Goal: Find contact information: Obtain details needed to contact an individual or organization

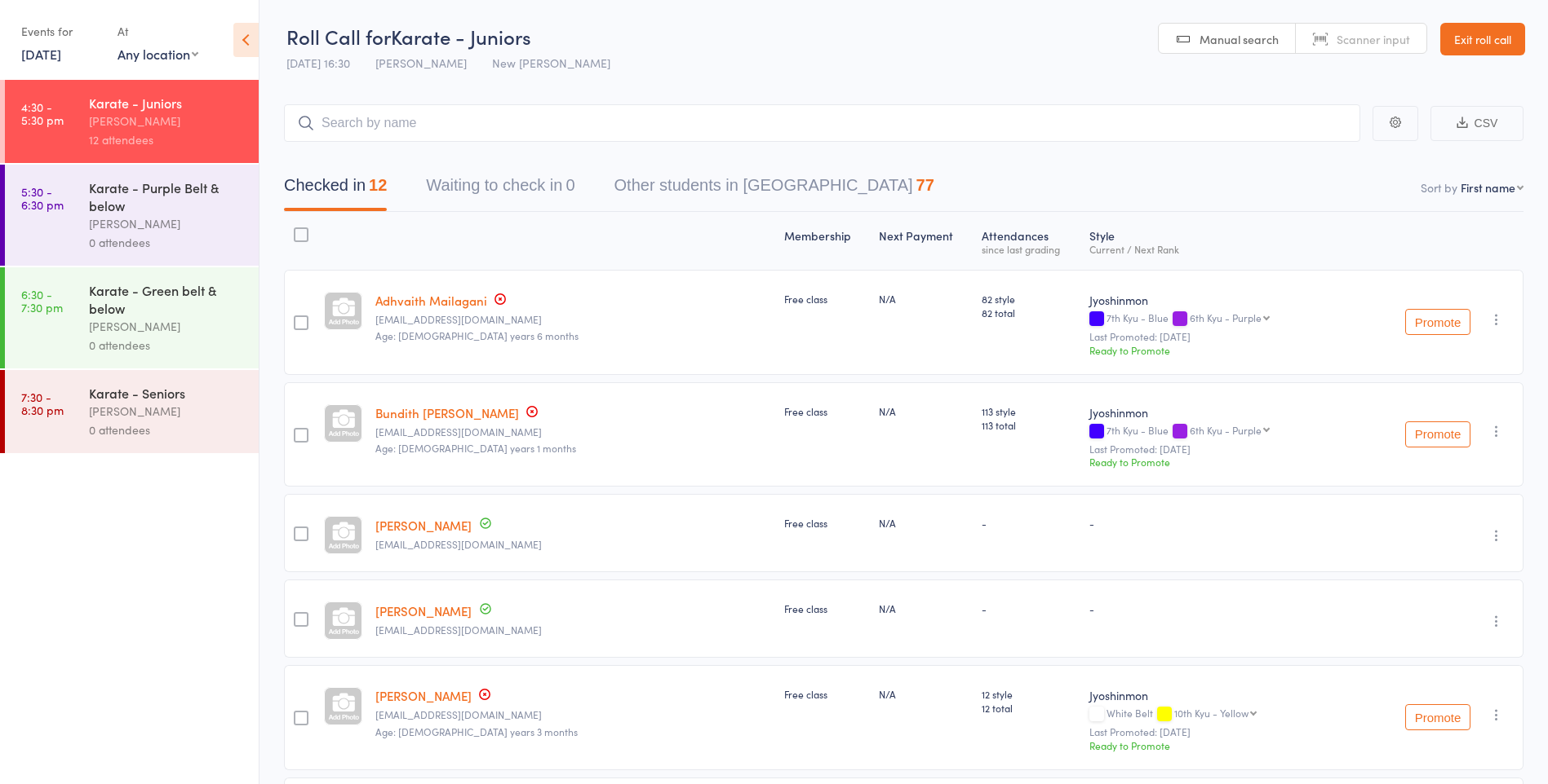
click at [1498, 49] on link "Exit roll call" at bounding box center [1482, 39] width 85 height 32
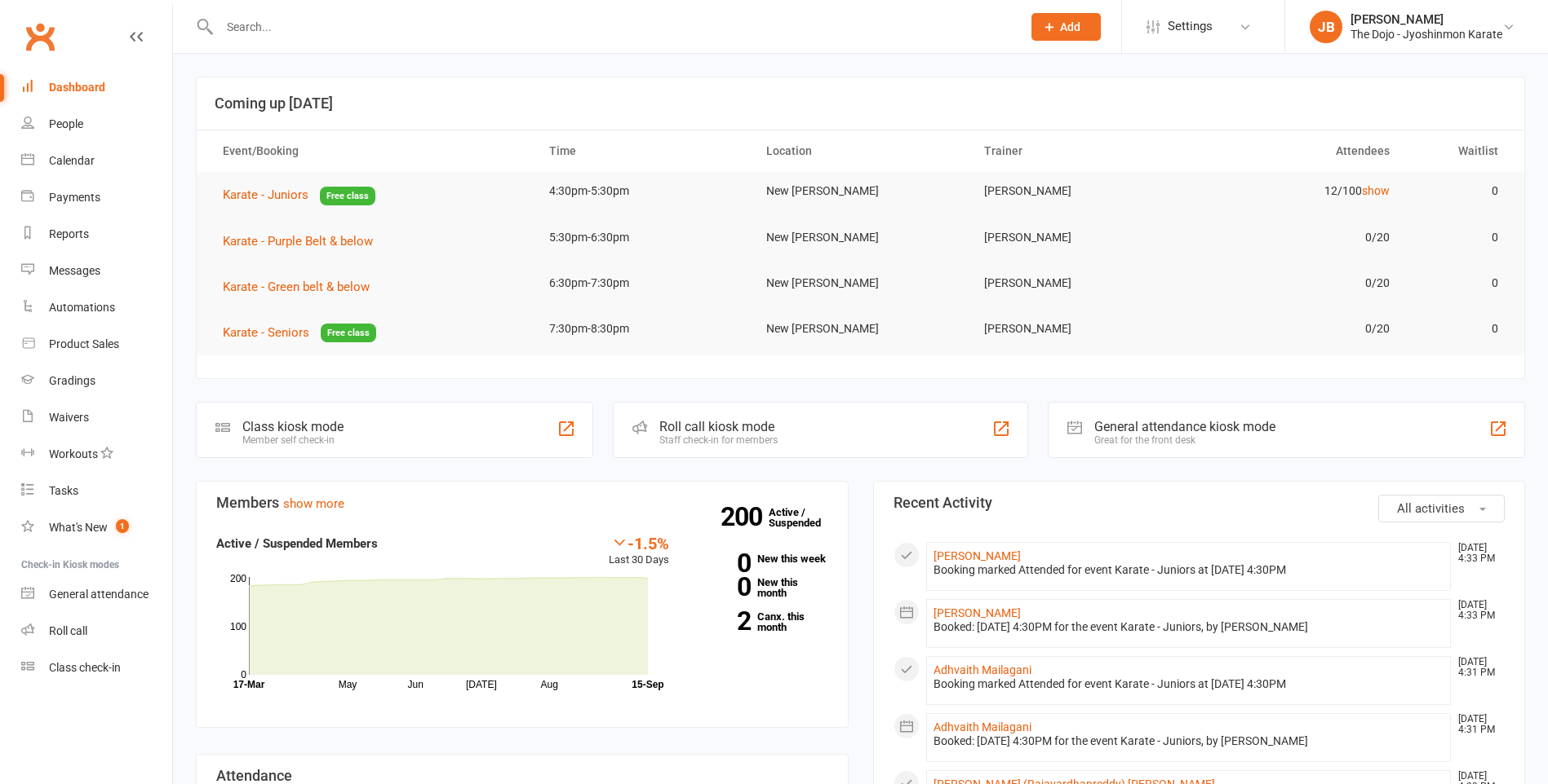
click at [439, 22] on input "text" at bounding box center [612, 27] width 796 height 23
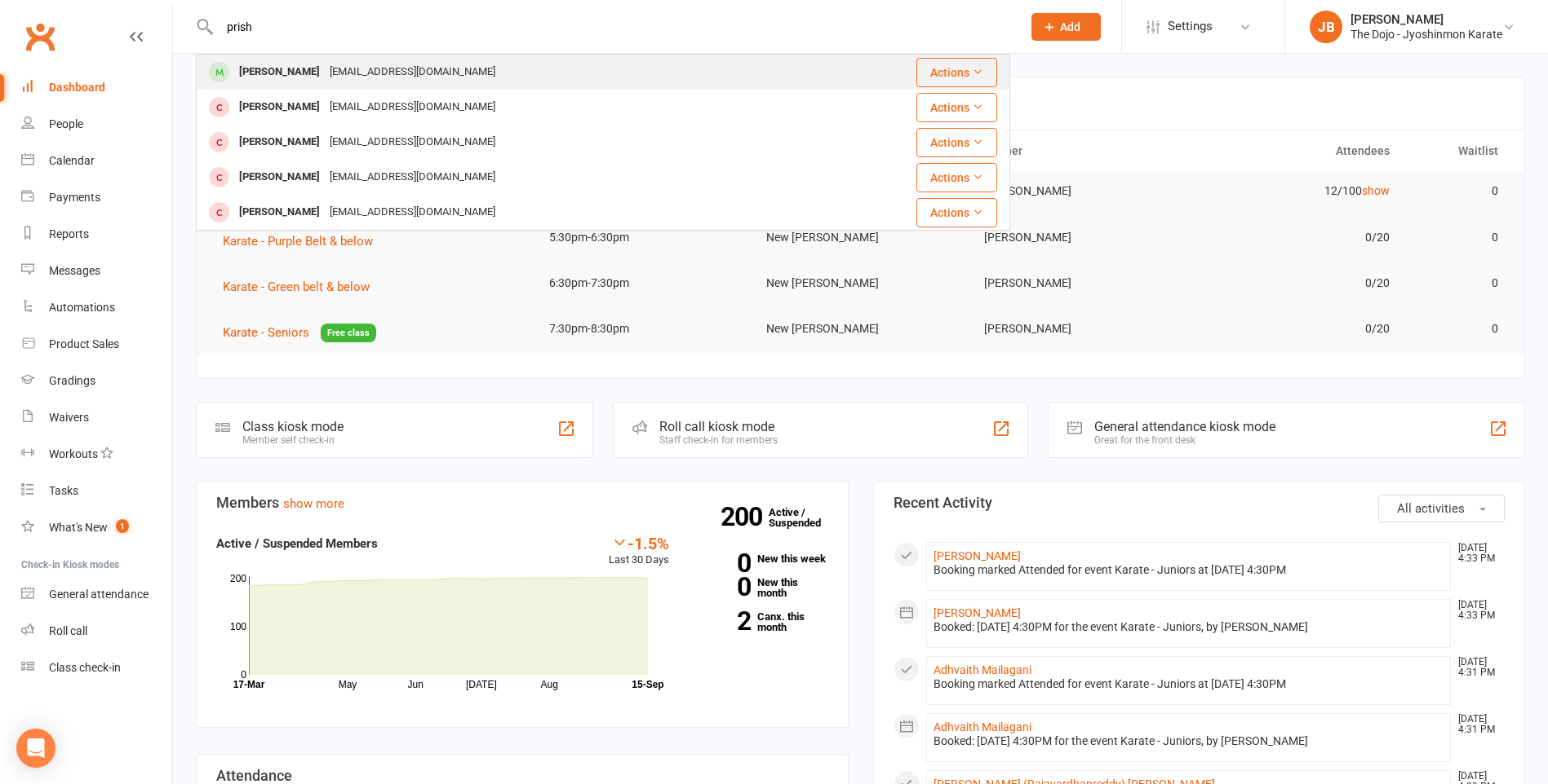
type input "prish"
click at [415, 72] on div "dream_true4@yahoo.com" at bounding box center [412, 71] width 175 height 24
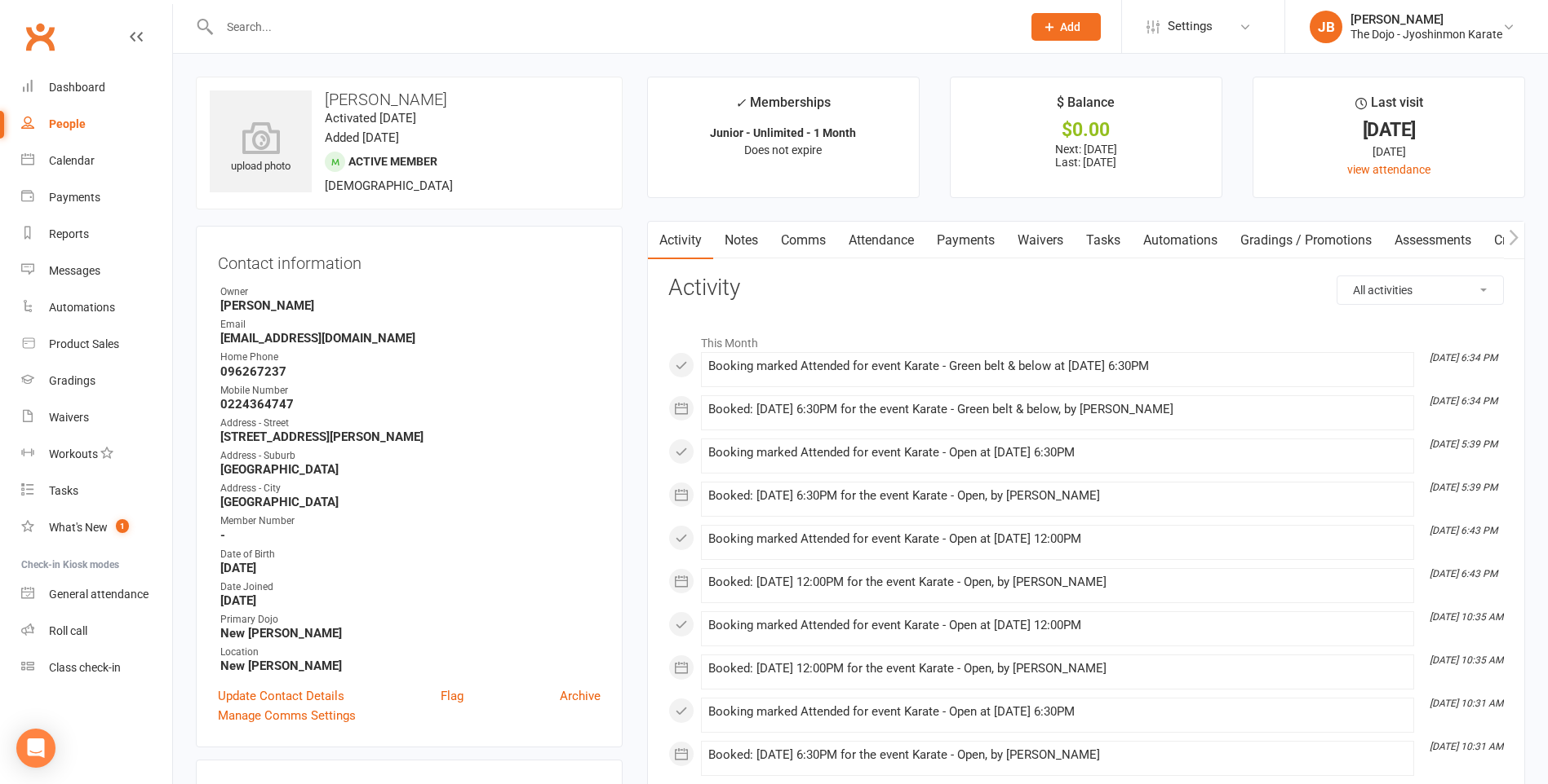
click at [399, 100] on h3 "Prisha Parikh" at bounding box center [408, 99] width 399 height 18
copy h3 "Parikh"
